Goal: Check status: Check status

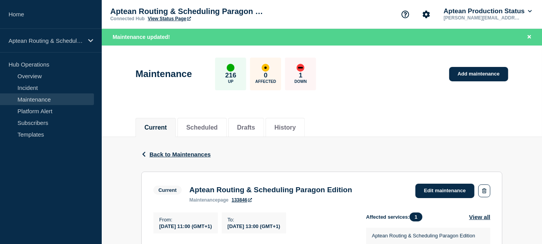
click at [149, 155] on button "Back Back to Maintenances" at bounding box center [176, 154] width 70 height 7
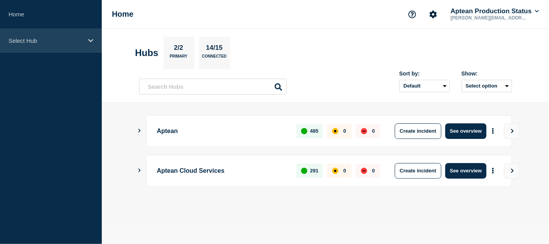
click at [42, 44] on div "Select Hub" at bounding box center [51, 41] width 102 height 24
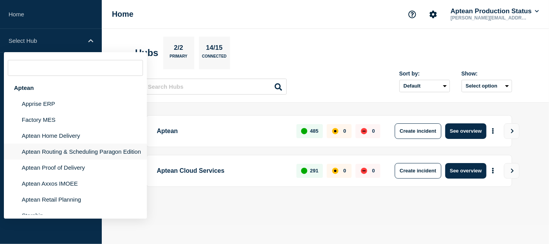
click at [56, 146] on li "Aptean Routing & Scheduling Paragon Edition" at bounding box center [75, 151] width 143 height 16
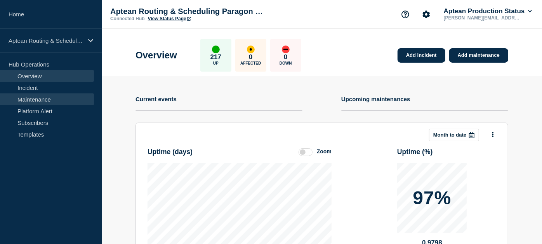
click at [61, 99] on link "Maintenance" at bounding box center [47, 99] width 94 height 12
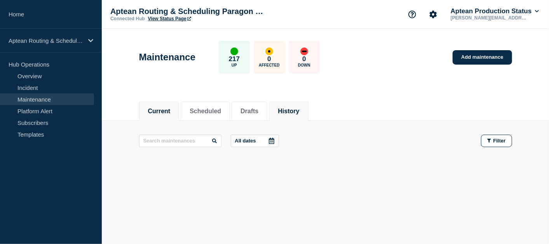
click at [299, 109] on button "History" at bounding box center [288, 111] width 21 height 7
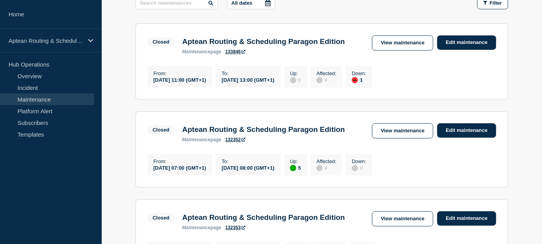
scroll to position [138, 0]
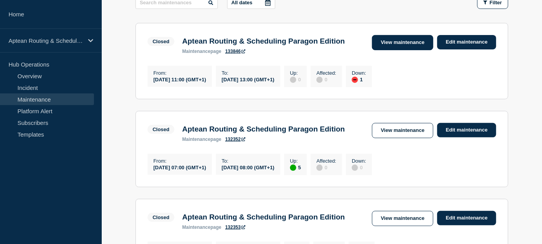
click at [417, 47] on link "View maintenance" at bounding box center [402, 42] width 61 height 15
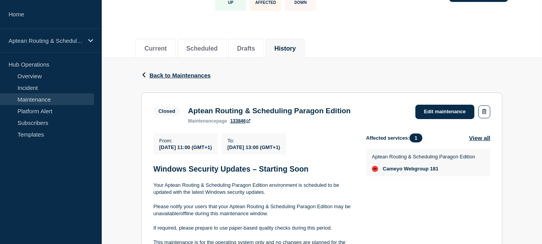
scroll to position [63, 0]
click at [145, 74] on icon "button" at bounding box center [144, 74] width 6 height 5
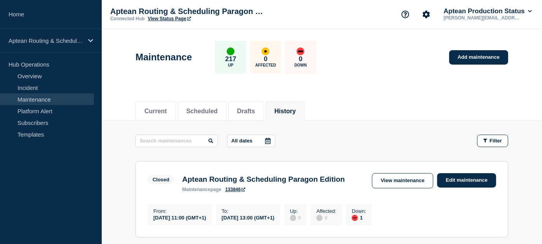
click at [302, 52] on div "0 Down" at bounding box center [300, 57] width 31 height 33
click at [166, 112] on button "Current" at bounding box center [156, 111] width 23 height 7
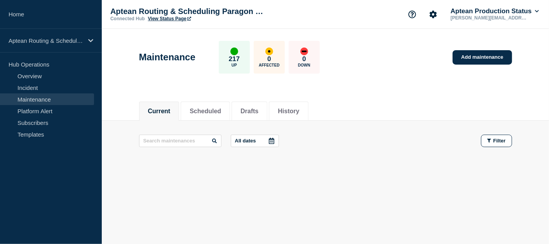
click at [309, 64] on p "Down" at bounding box center [304, 65] width 12 height 4
